Goal: Information Seeking & Learning: Learn about a topic

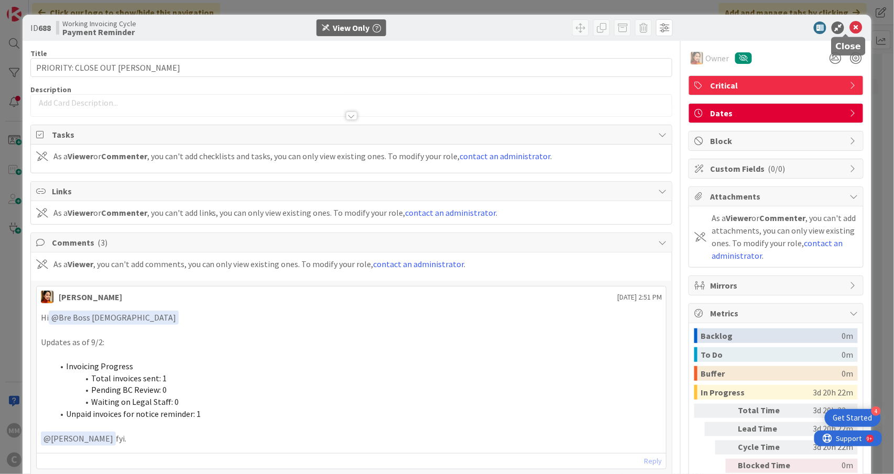
click at [850, 29] on icon at bounding box center [855, 27] width 13 height 13
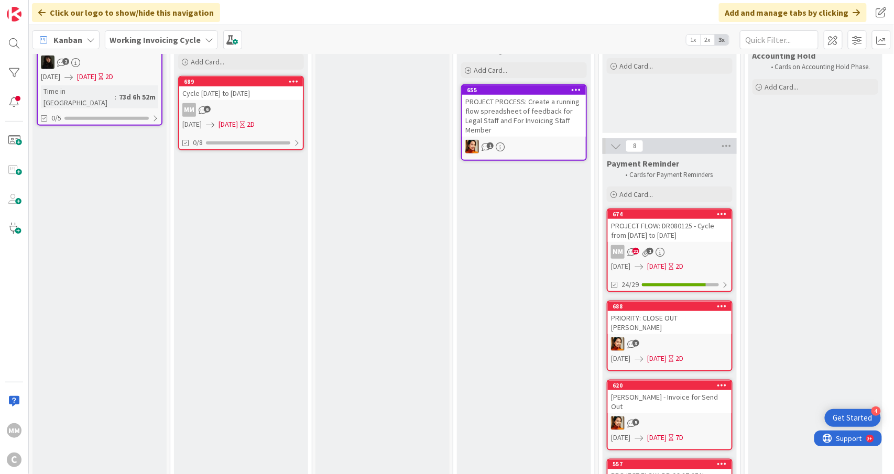
click at [248, 99] on div "Cycle [DATE] to [DATE]" at bounding box center [241, 93] width 124 height 14
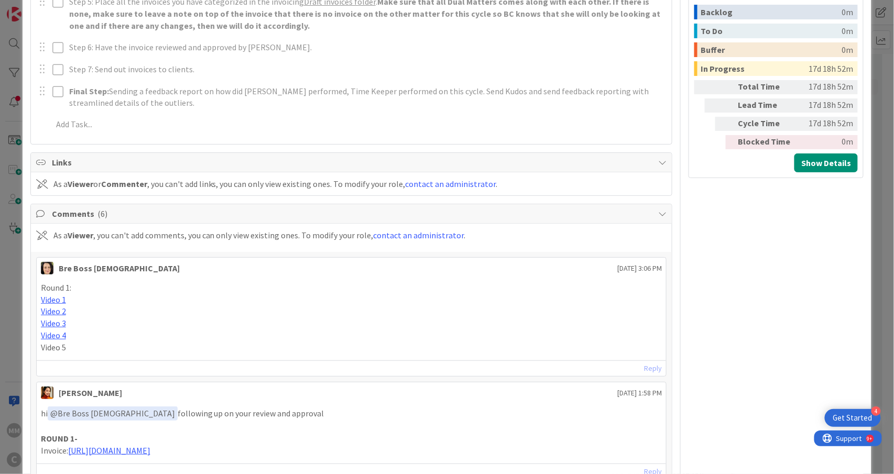
scroll to position [349, 0]
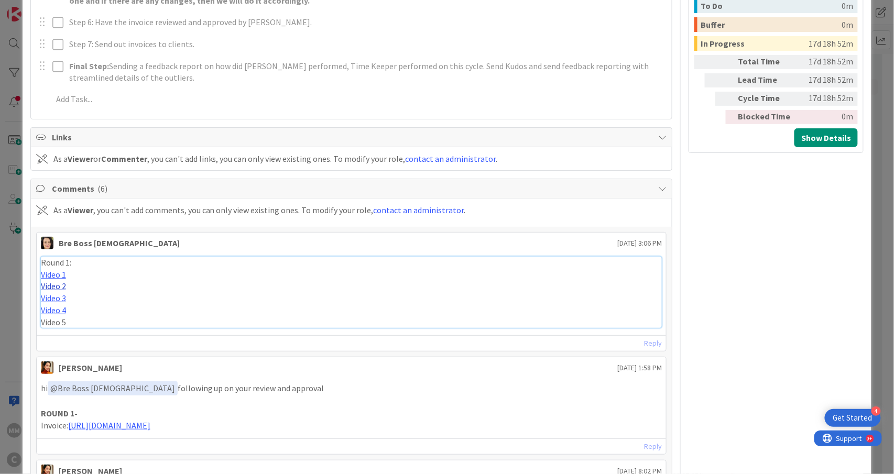
click at [56, 288] on link "Video 2" at bounding box center [53, 286] width 25 height 10
click at [57, 301] on link "Video 3" at bounding box center [53, 298] width 25 height 10
click at [48, 315] on link "Video 4" at bounding box center [53, 310] width 25 height 10
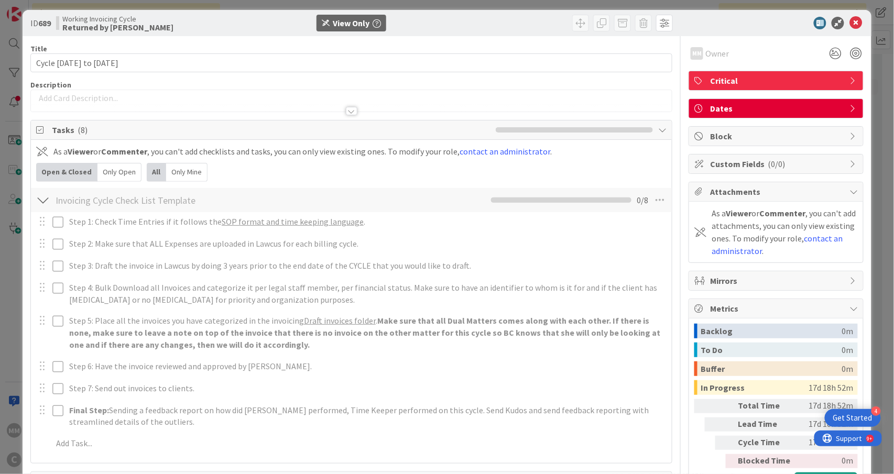
scroll to position [0, 0]
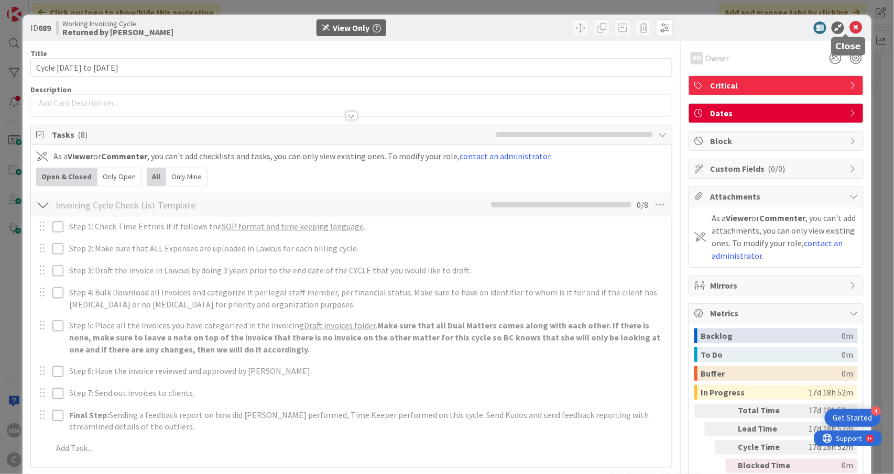
click at [849, 25] on icon at bounding box center [855, 27] width 13 height 13
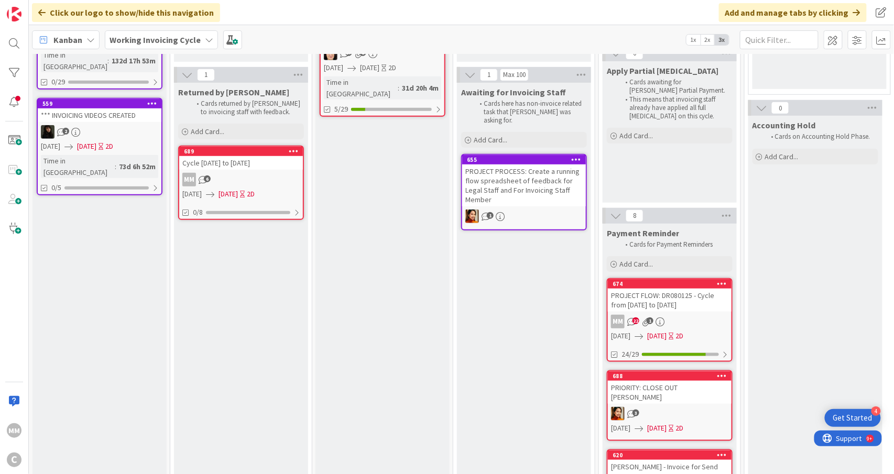
scroll to position [139, 0]
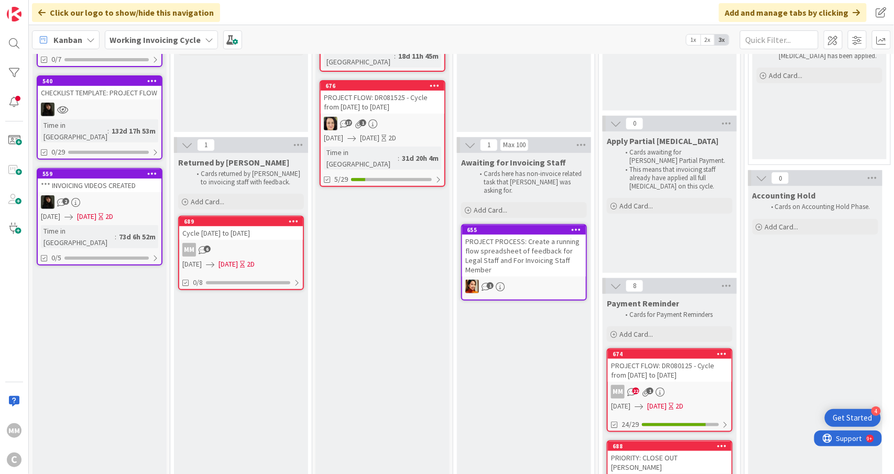
click at [384, 117] on div "17 1" at bounding box center [383, 124] width 124 height 14
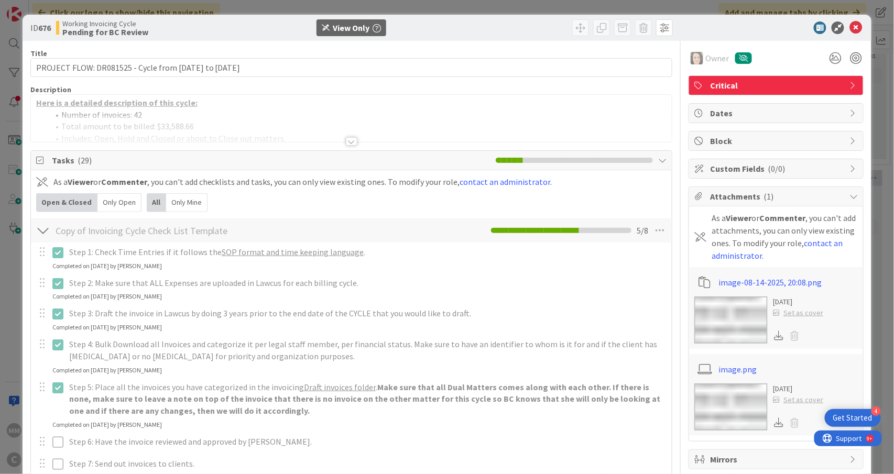
click at [346, 143] on div at bounding box center [352, 141] width 12 height 8
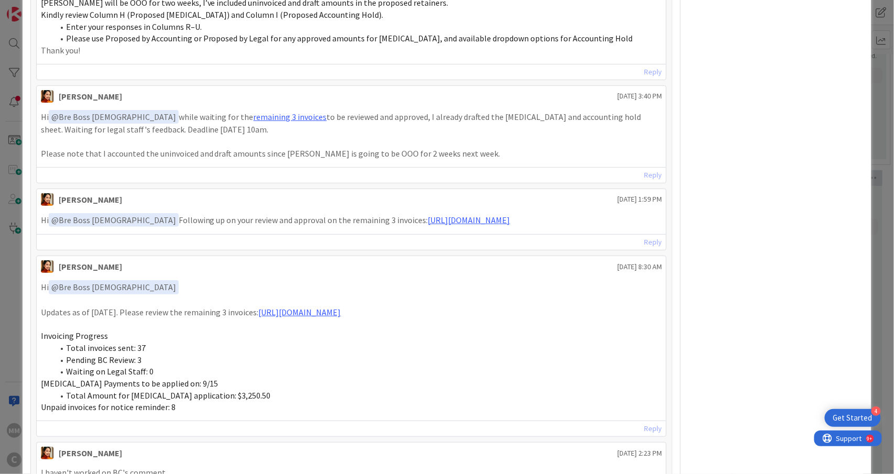
scroll to position [1887, 0]
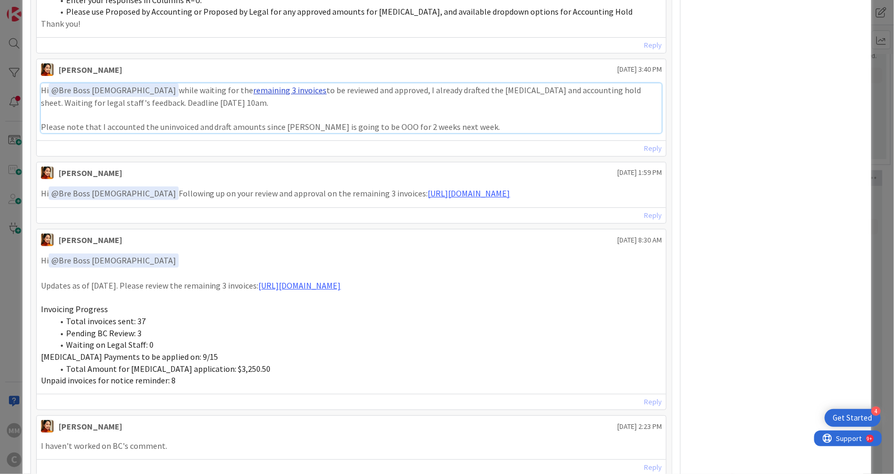
click at [254, 91] on link "remaining 3 invoices" at bounding box center [290, 90] width 73 height 10
